Goal: Entertainment & Leisure: Consume media (video, audio)

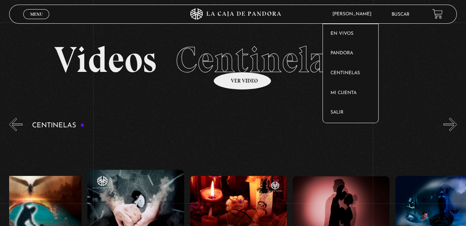
click at [361, 15] on span "[PERSON_NAME]" at bounding box center [354, 14] width 50 height 5
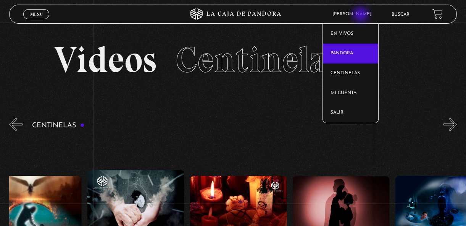
click at [351, 54] on link "Pandora" at bounding box center [350, 54] width 55 height 20
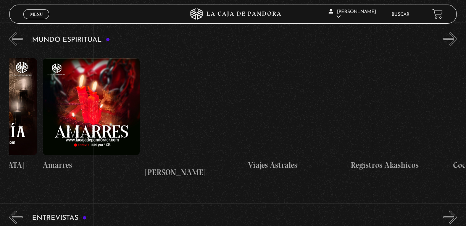
scroll to position [0, 686]
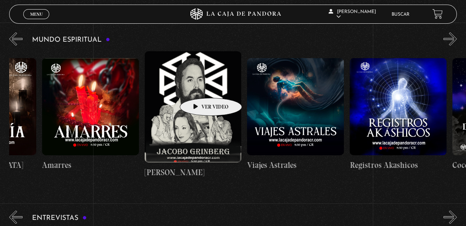
click at [199, 86] on figure at bounding box center [193, 106] width 97 height 111
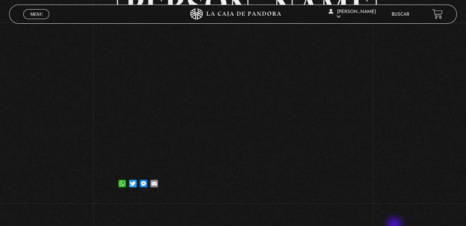
scroll to position [69, 0]
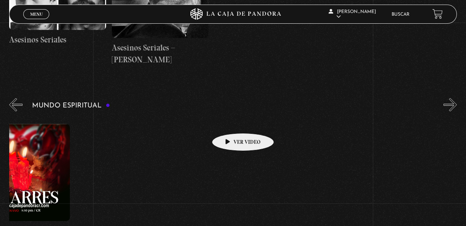
scroll to position [0, 756]
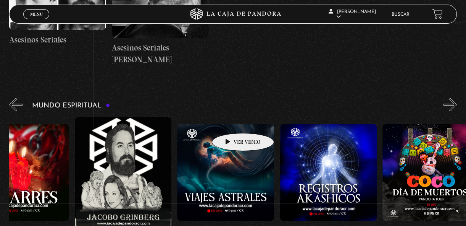
click at [132, 170] on figure at bounding box center [123, 172] width 97 height 111
click at [121, 164] on figure at bounding box center [123, 172] width 97 height 111
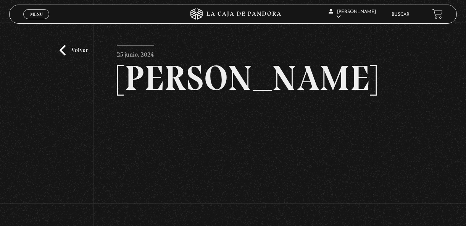
scroll to position [86, 0]
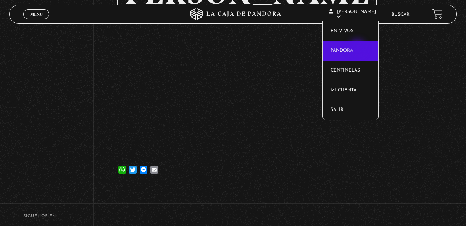
click at [358, 48] on link "Pandora" at bounding box center [350, 51] width 55 height 20
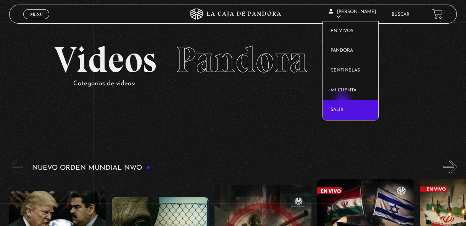
click at [343, 101] on link "Salir" at bounding box center [350, 110] width 55 height 20
